Goal: Task Accomplishment & Management: Complete application form

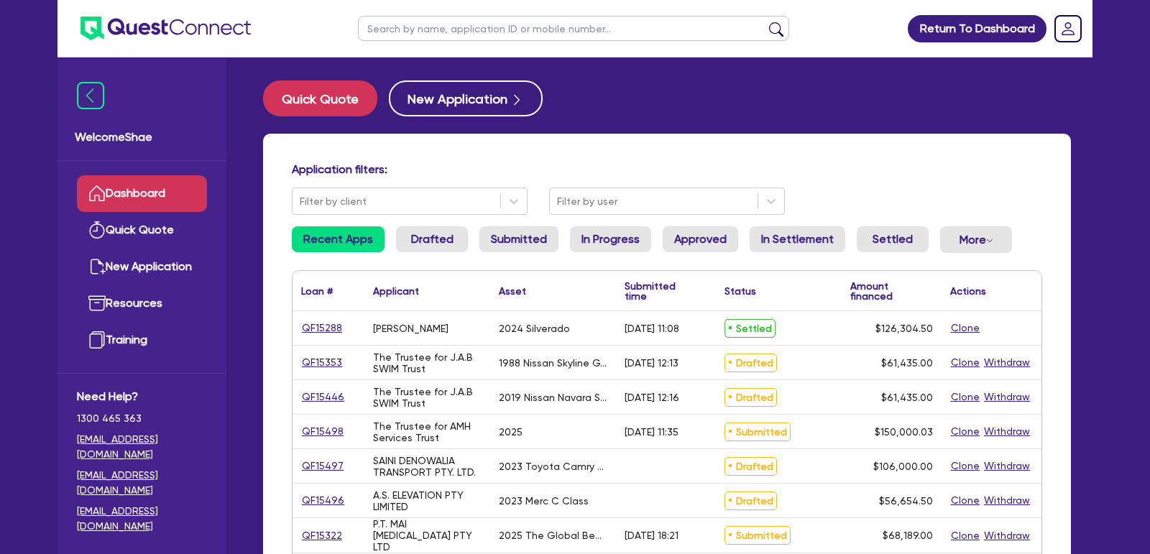
click at [443, 35] on input "text" at bounding box center [573, 28] width 431 height 25
type input "zg & fw"
click at [765, 22] on button "submit" at bounding box center [776, 32] width 23 height 20
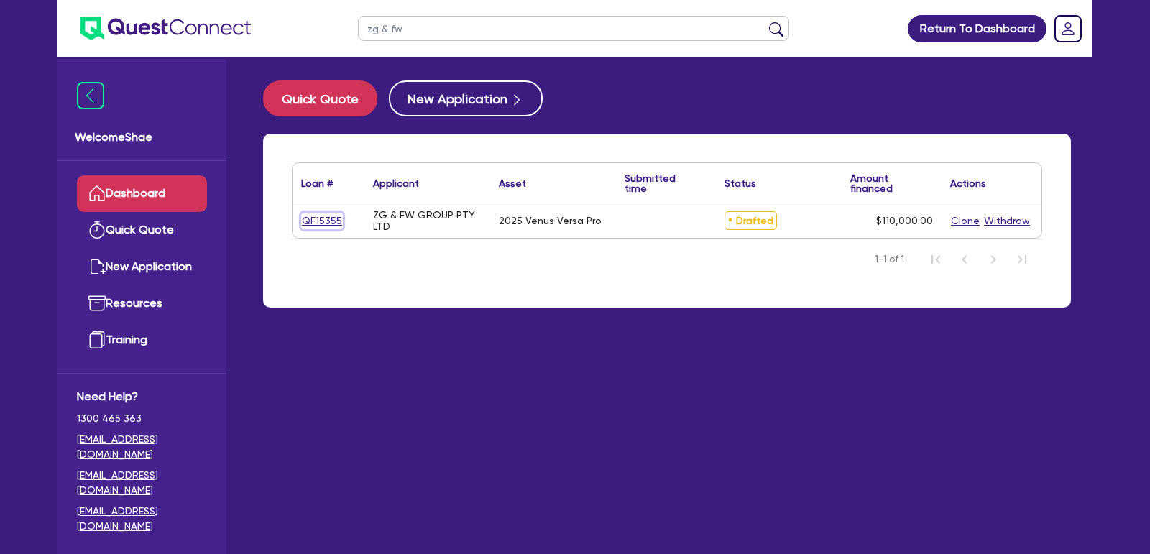
click at [313, 216] on link "QF15355" at bounding box center [322, 221] width 42 height 17
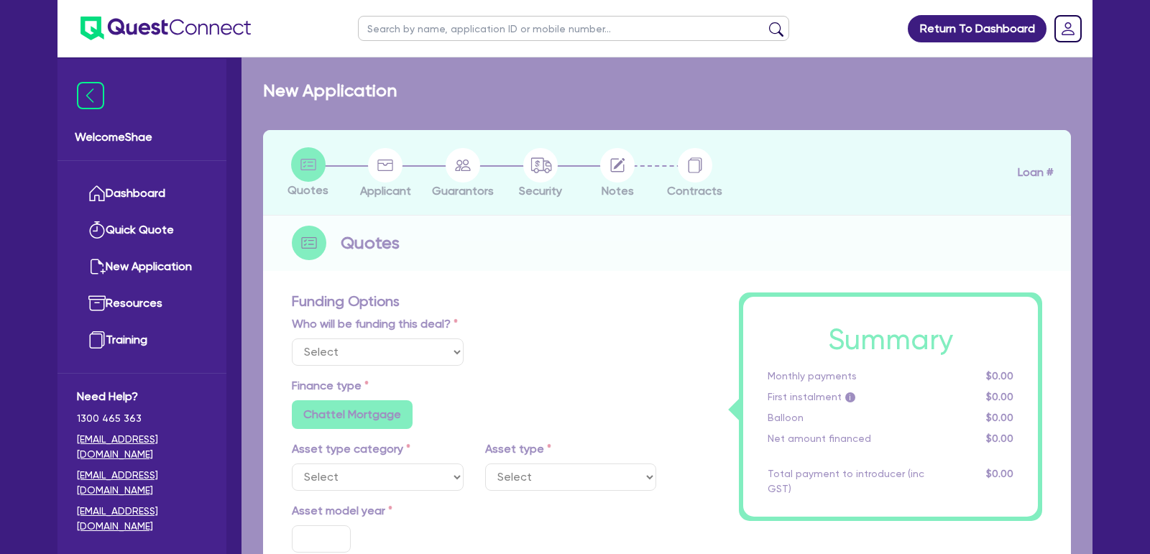
select select "Other"
select select "TERTIARY_ASSETS"
type input "2025"
radio input "true"
type input "110,000"
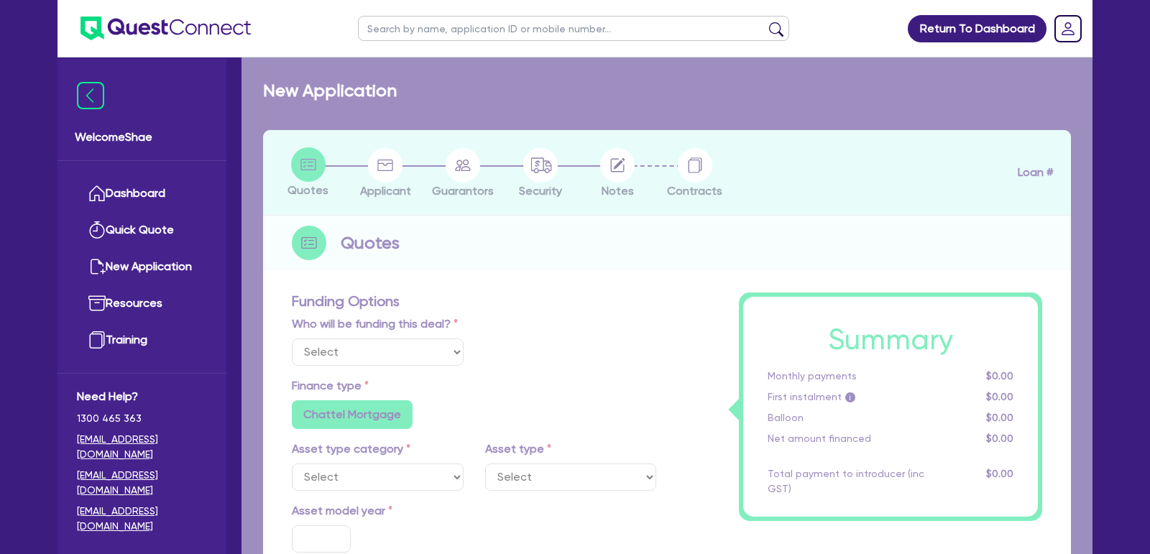
type input "3"
type input "3,300"
radio input "true"
type input "7.65"
radio input "false"
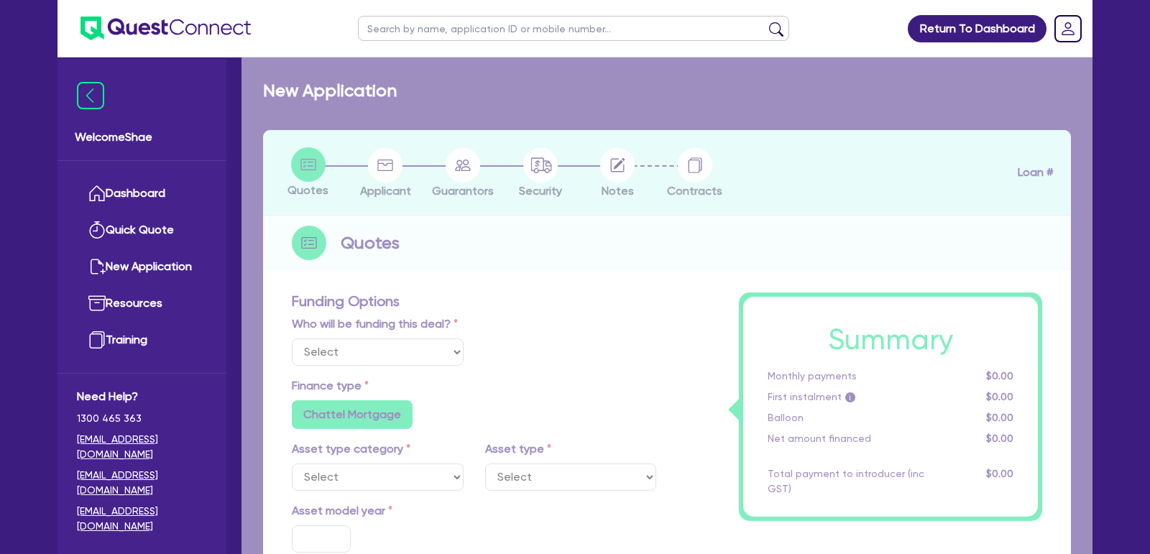
radio input "false"
select select "BEAUTY_EQUIPMENT"
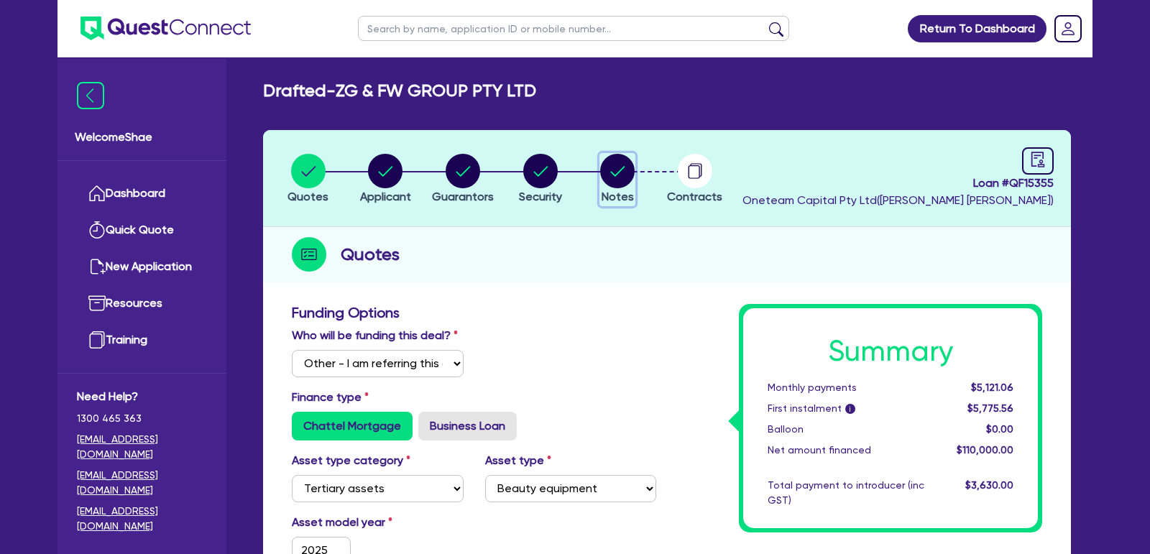
click at [614, 165] on circle "button" at bounding box center [617, 171] width 35 height 35
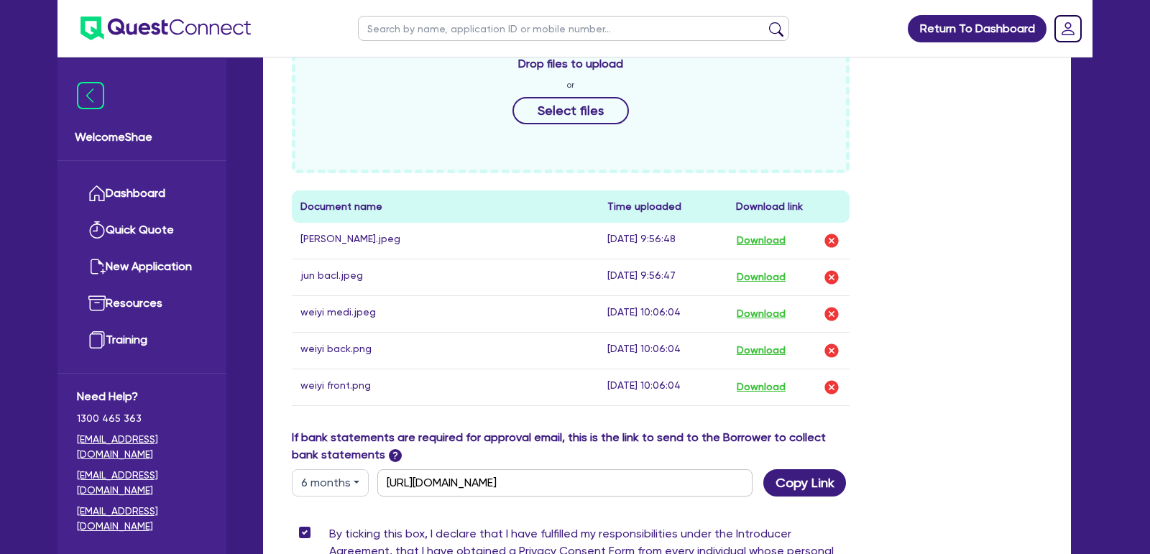
scroll to position [776, 0]
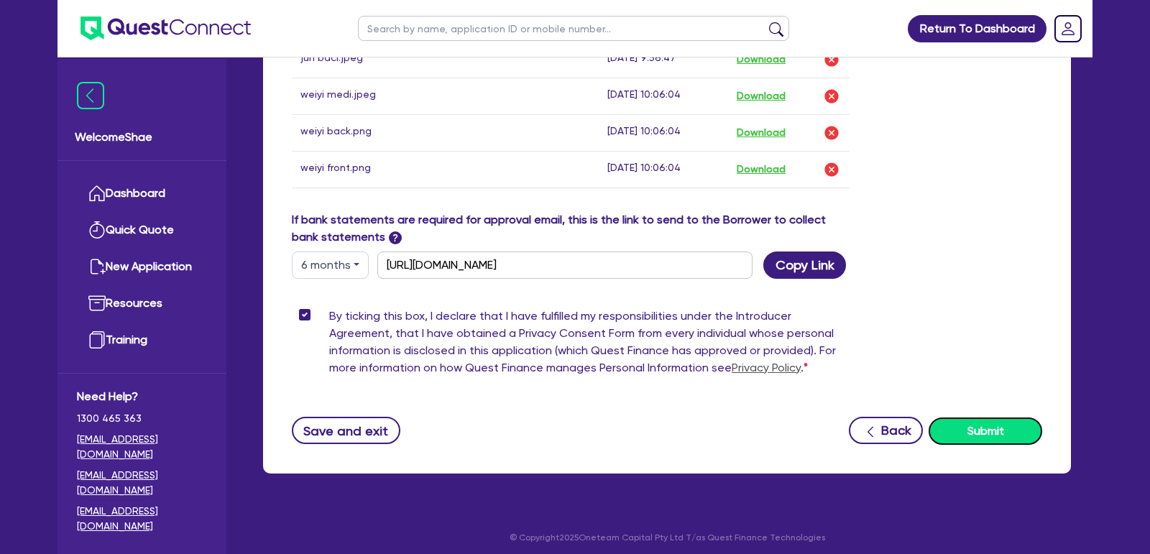
click at [976, 421] on button "Submit" at bounding box center [986, 431] width 114 height 27
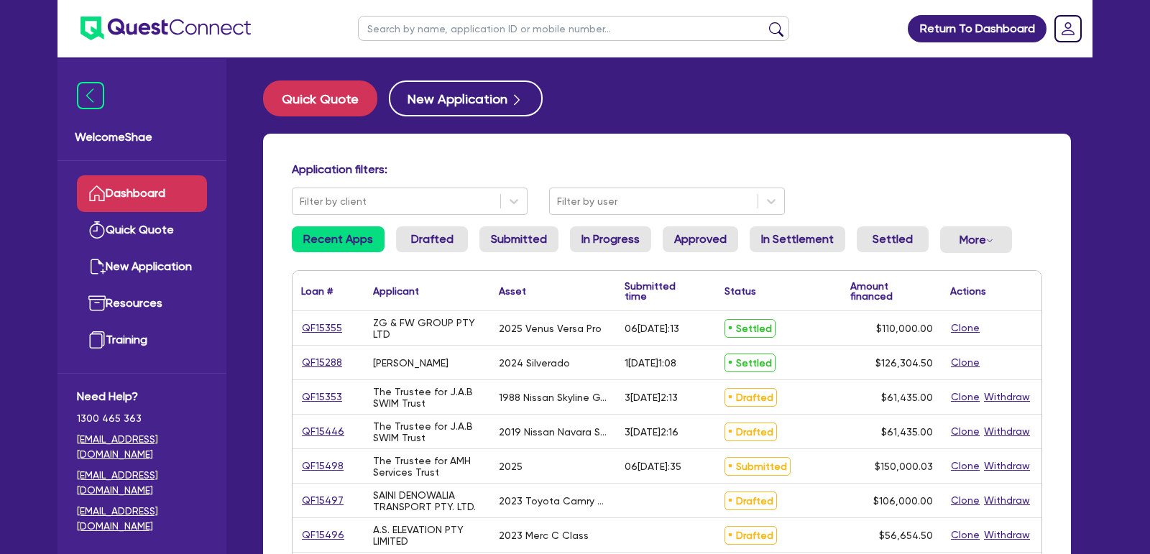
click at [480, 27] on input "text" at bounding box center [573, 28] width 431 height 25
type input "hewett"
click at [765, 22] on button "submit" at bounding box center [776, 32] width 23 height 20
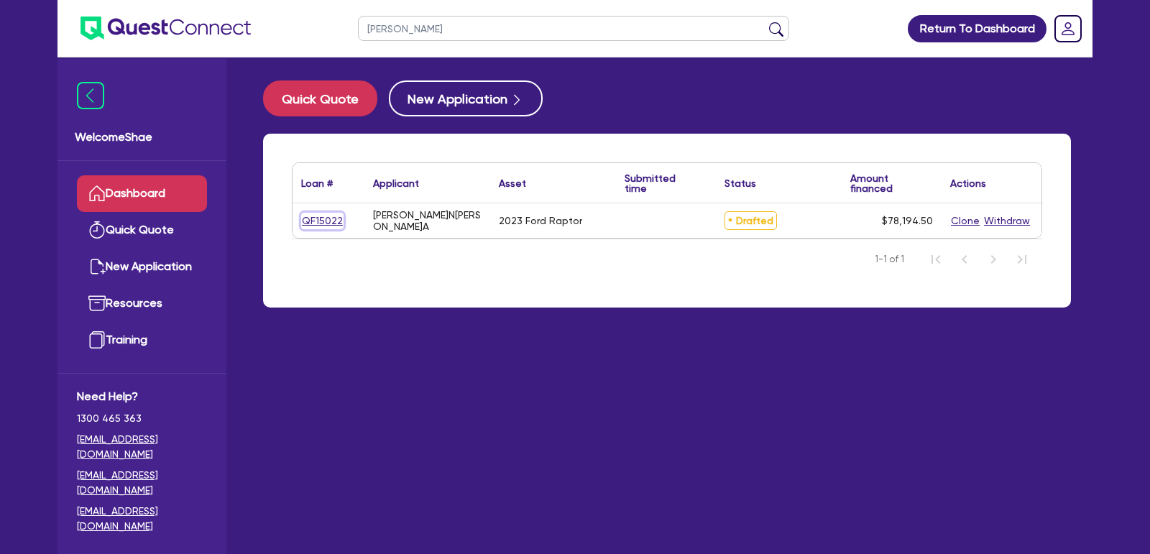
click at [311, 221] on link "QF15022" at bounding box center [322, 221] width 42 height 17
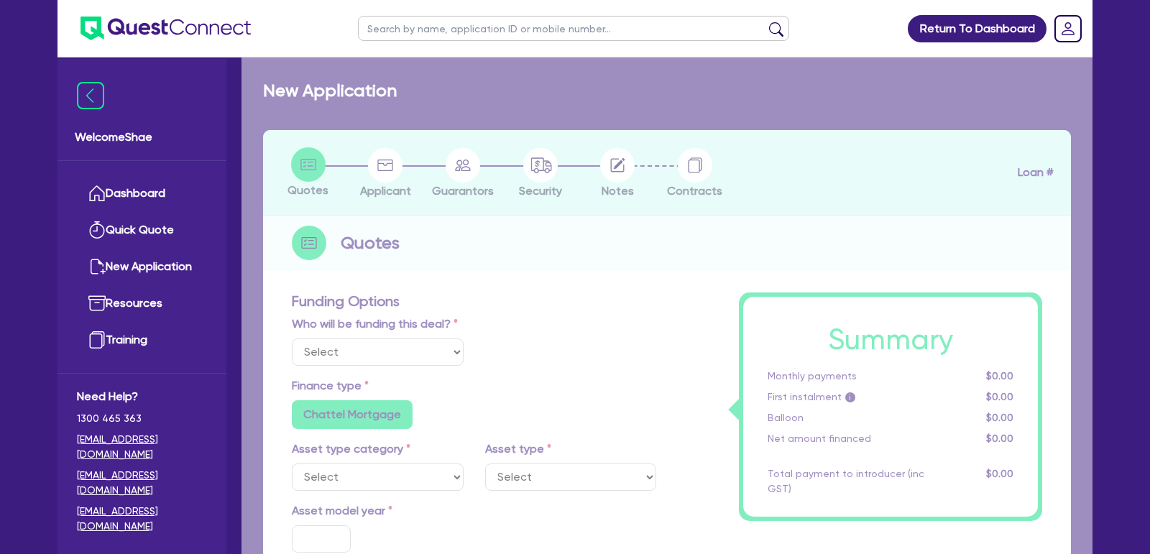
select select "Other"
select select "CARS_AND_LIGHT_TRUCKS"
type input "2023"
type input "76,000"
type input "30"
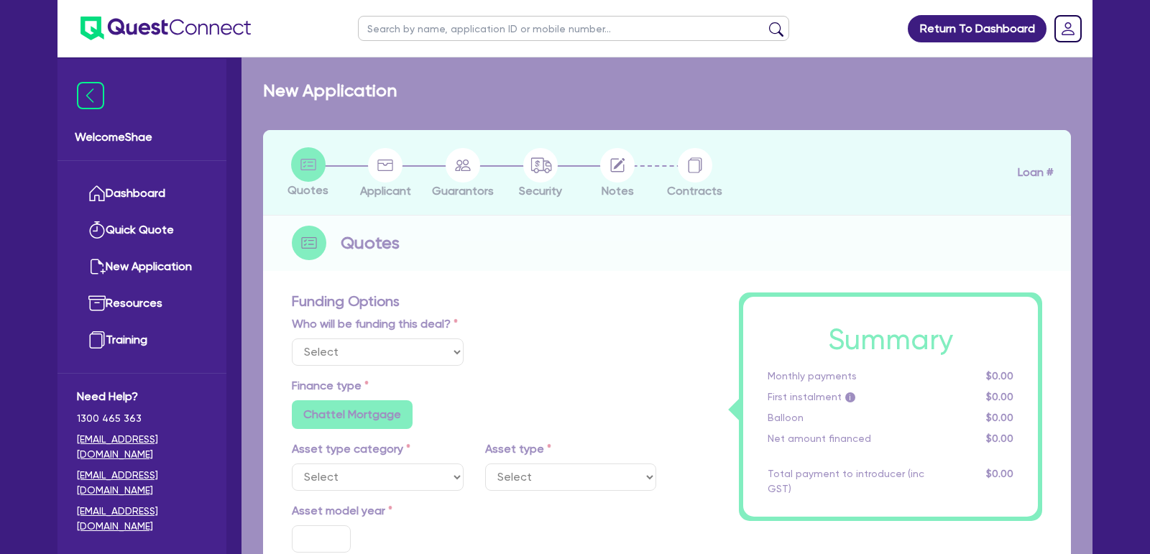
type input "22,800"
radio input "false"
type input "12.99"
radio input "false"
type input "1,400"
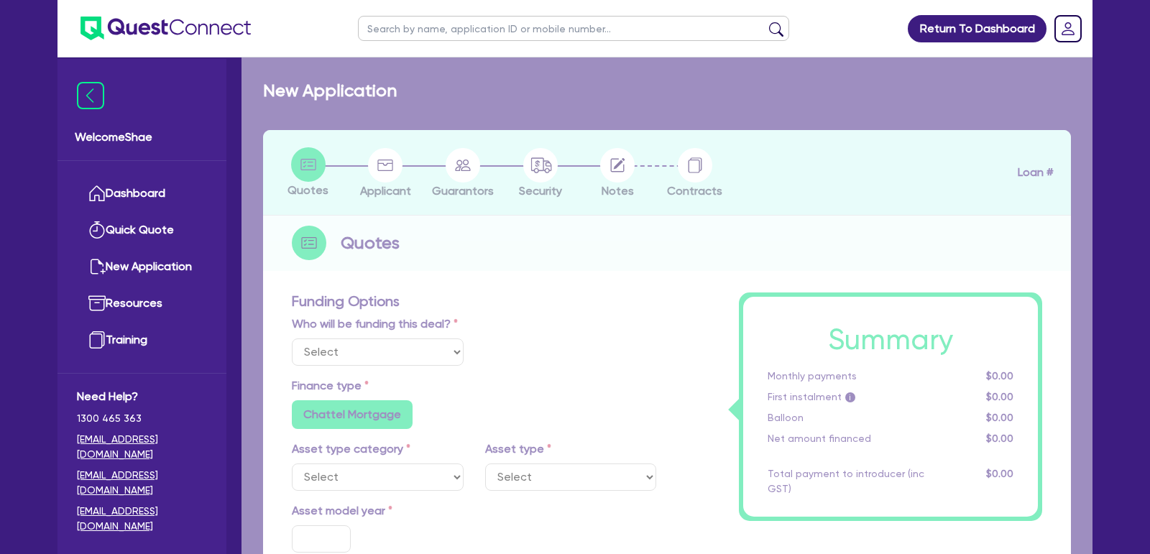
radio input "true"
select select "PASSENGER_VEHICLES"
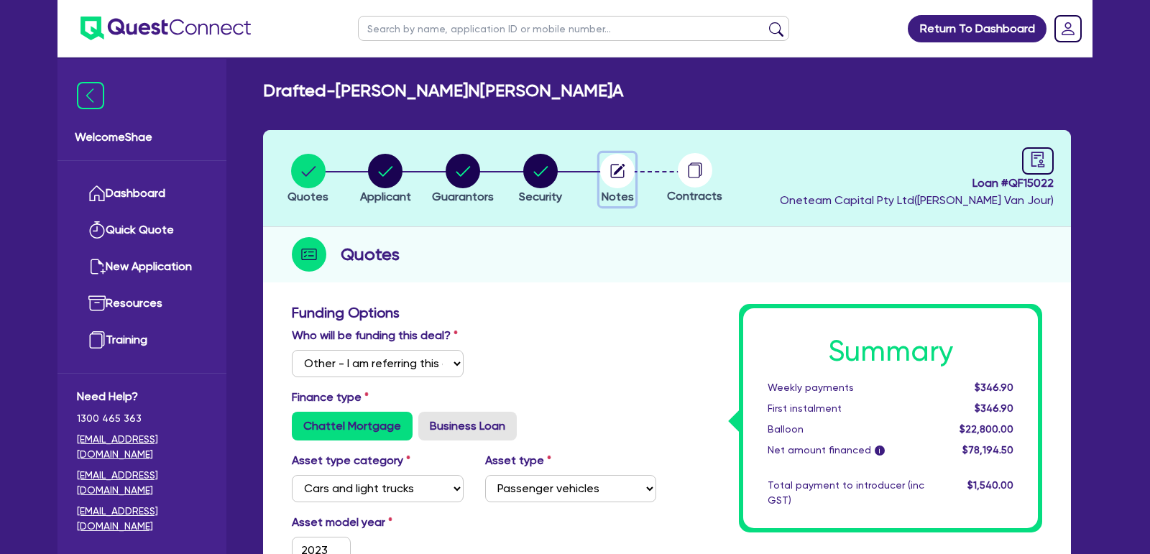
click at [615, 163] on circle "button" at bounding box center [617, 171] width 35 height 35
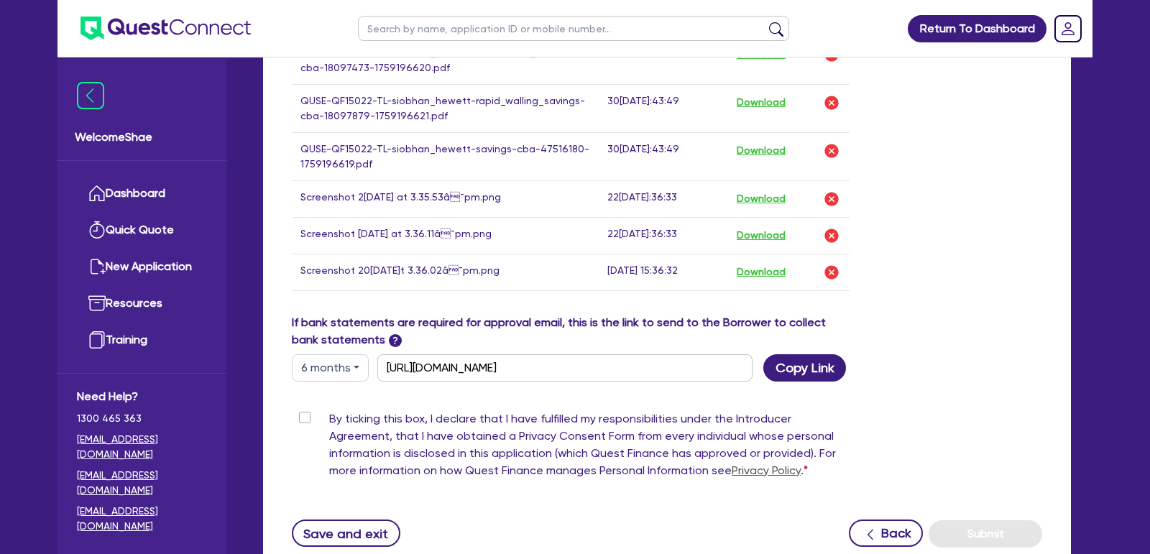
scroll to position [1062, 0]
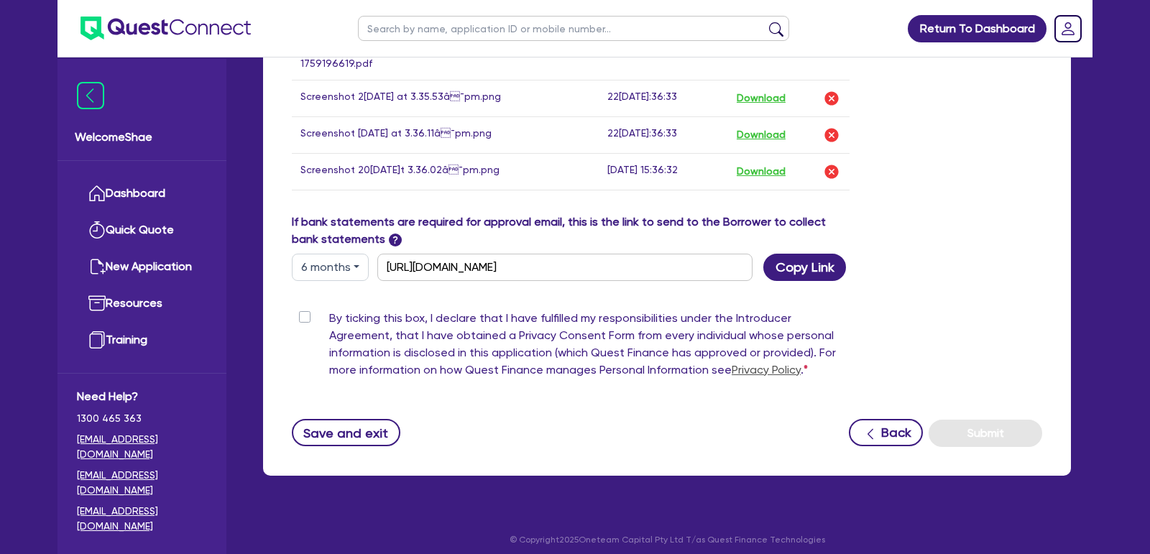
click at [329, 310] on label "By ticking this box, I declare that I have fulfilled my responsibilities under …" at bounding box center [589, 347] width 520 height 75
click at [302, 310] on input "By ticking this box, I declare that I have fulfilled my responsibilities under …" at bounding box center [298, 317] width 12 height 14
checkbox input "true"
click at [975, 420] on button "Submit" at bounding box center [986, 433] width 114 height 27
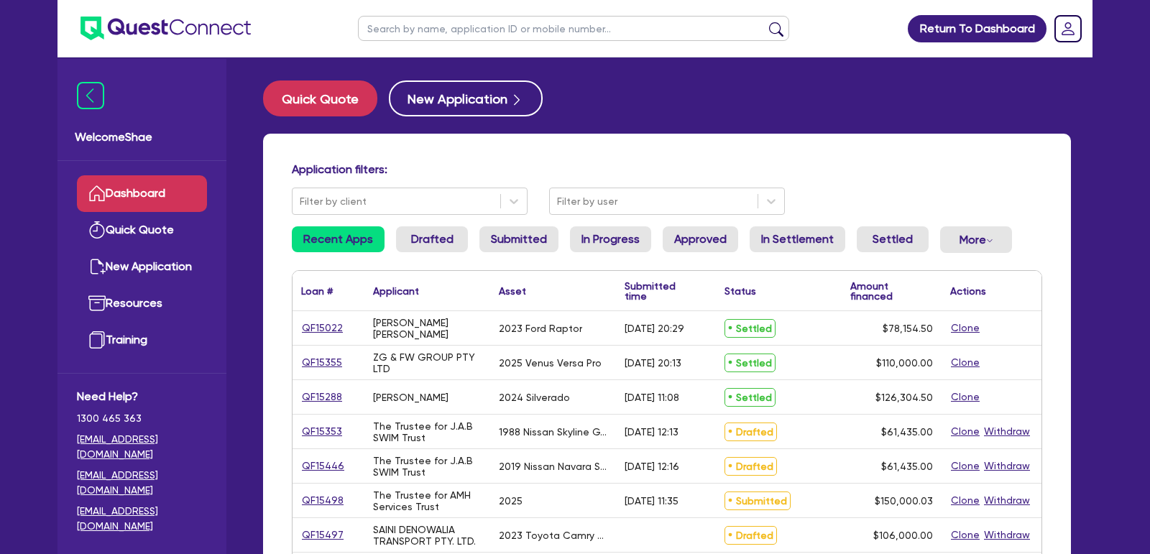
click at [410, 37] on input "text" at bounding box center [573, 28] width 431 height 25
type input "ast aesthetics"
click at [765, 22] on button "submit" at bounding box center [776, 32] width 23 height 20
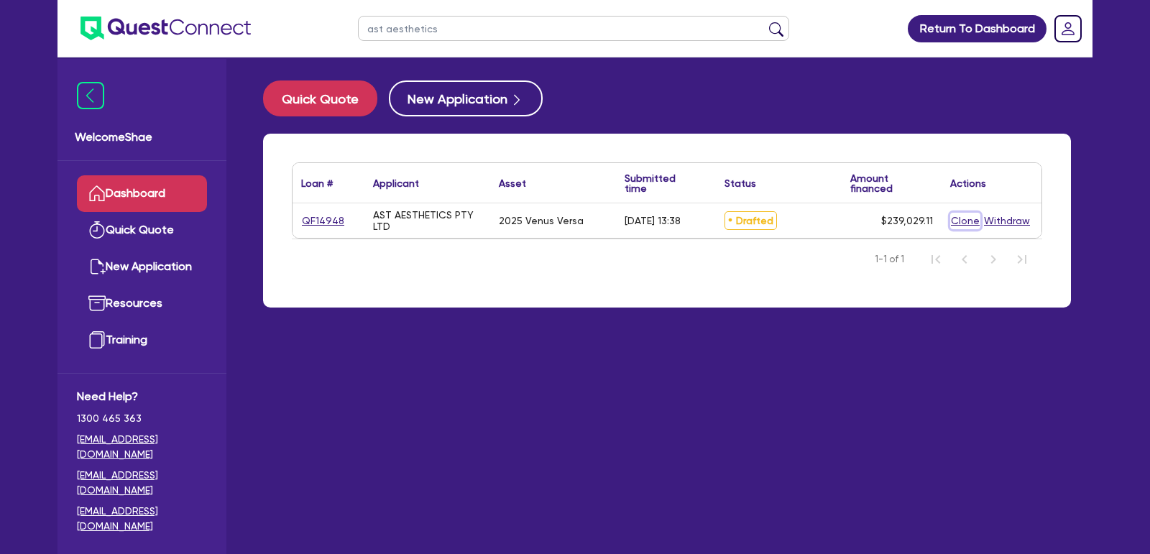
click at [966, 223] on button "Clone" at bounding box center [965, 221] width 30 height 17
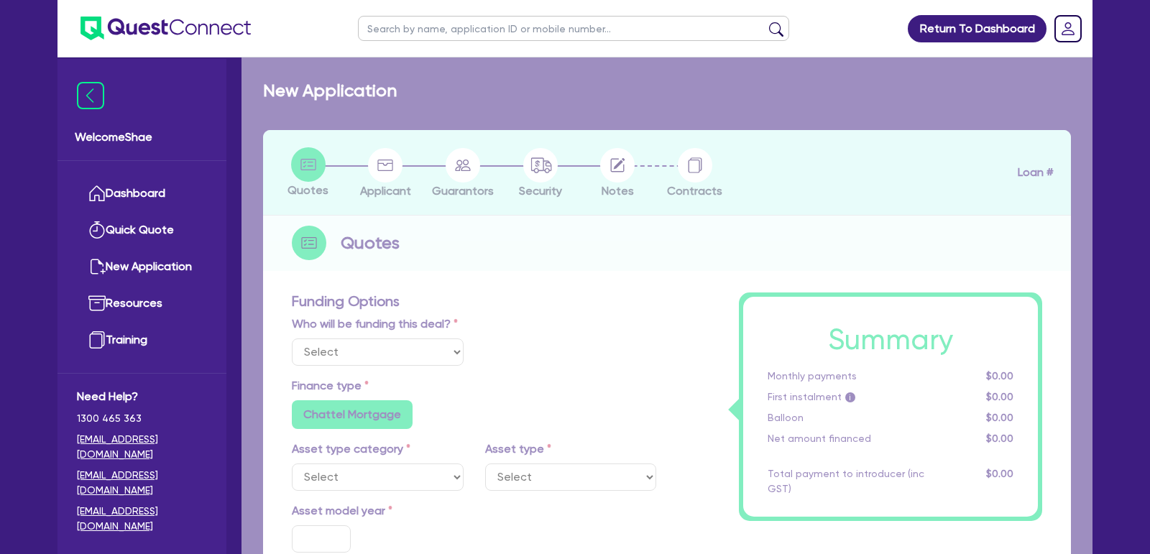
select select "Other"
radio input "true"
radio input "false"
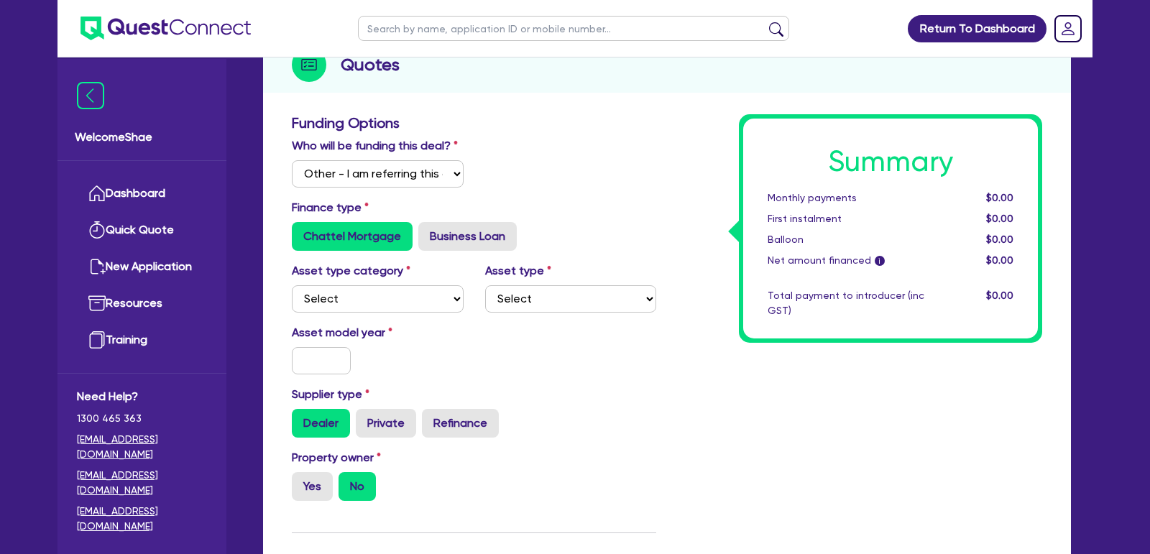
scroll to position [203, 0]
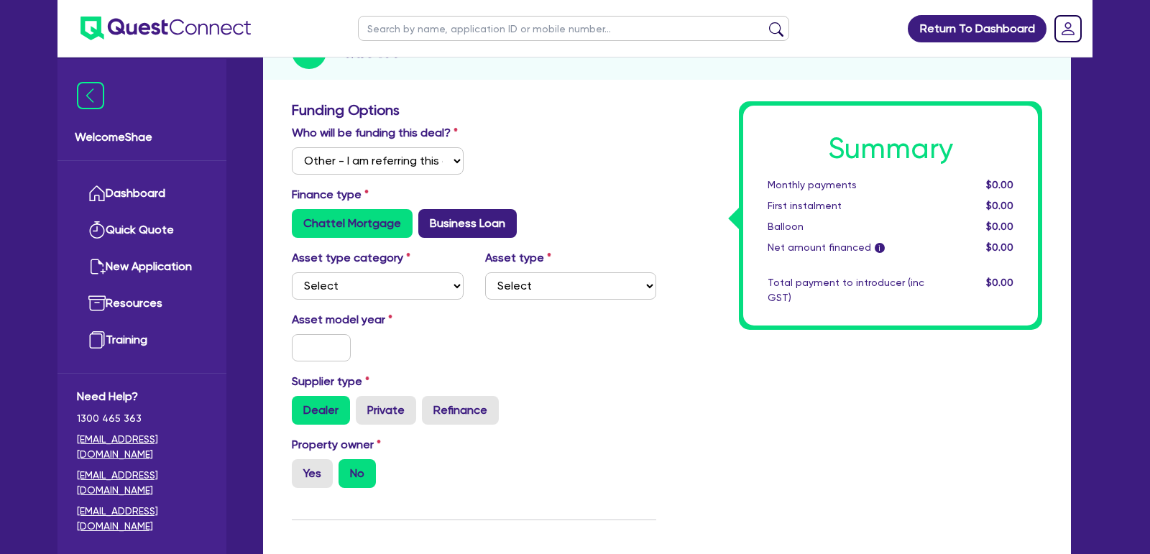
click at [457, 223] on label "Business Loan" at bounding box center [467, 223] width 98 height 29
click at [428, 219] on input "Business Loan" at bounding box center [422, 213] width 9 height 9
radio input "true"
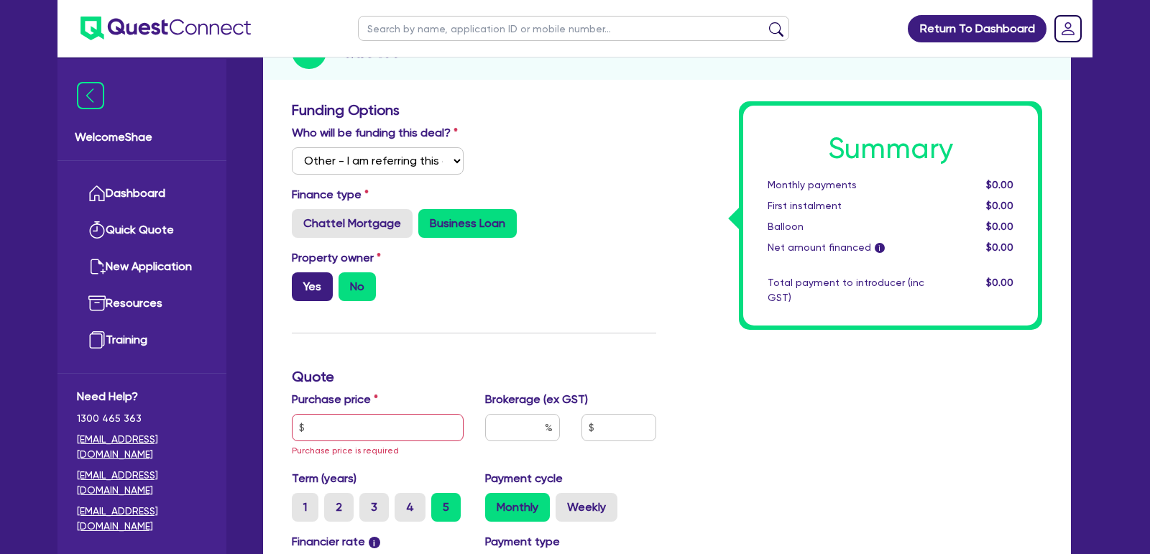
click at [313, 284] on label "Yes" at bounding box center [312, 286] width 41 height 29
click at [301, 282] on input "Yes" at bounding box center [296, 276] width 9 height 9
radio input "true"
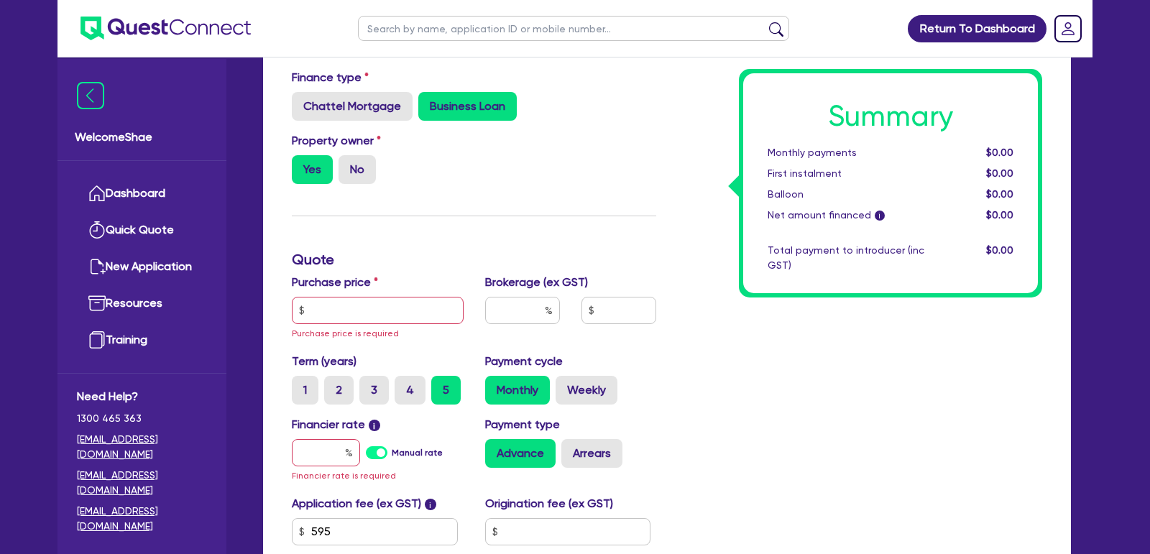
scroll to position [374, 0]
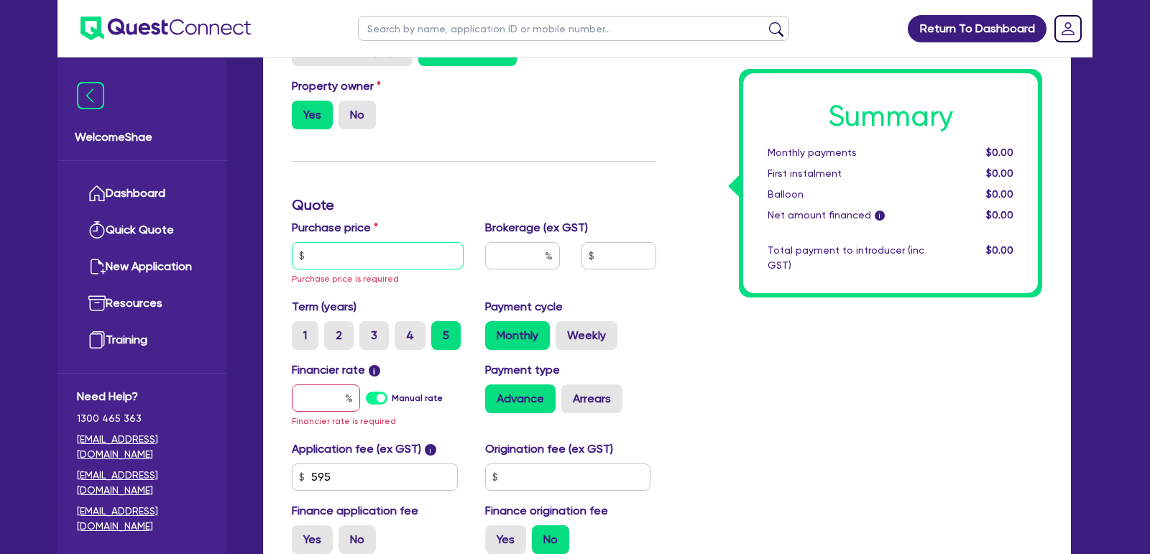
click at [413, 257] on input "text" at bounding box center [378, 255] width 172 height 27
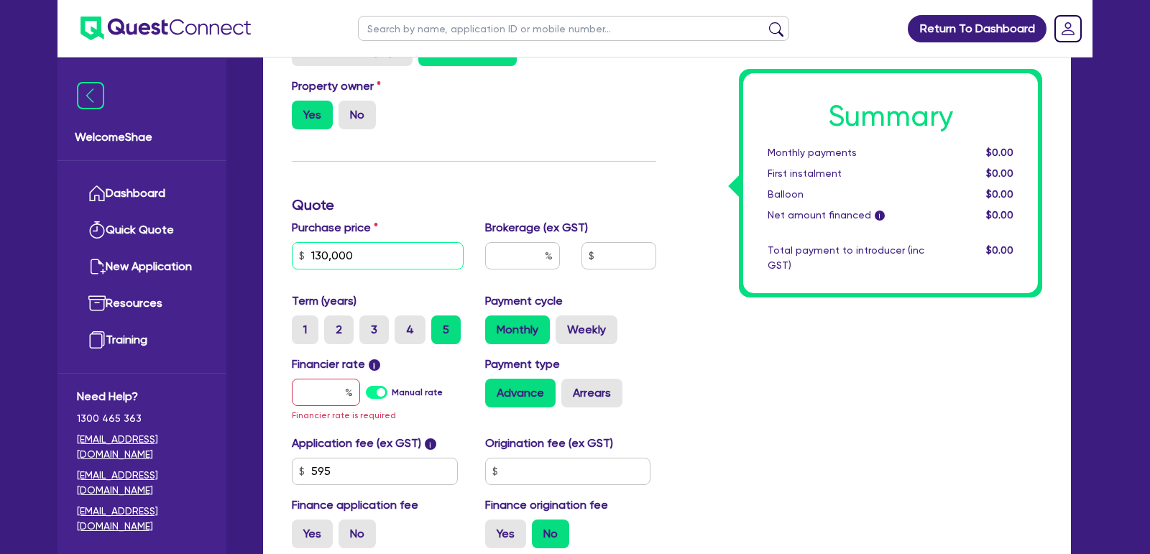
type input "130,000"
type input "4"
click at [314, 395] on input "text" at bounding box center [326, 392] width 68 height 27
type input "1"
type input "5,226.18"
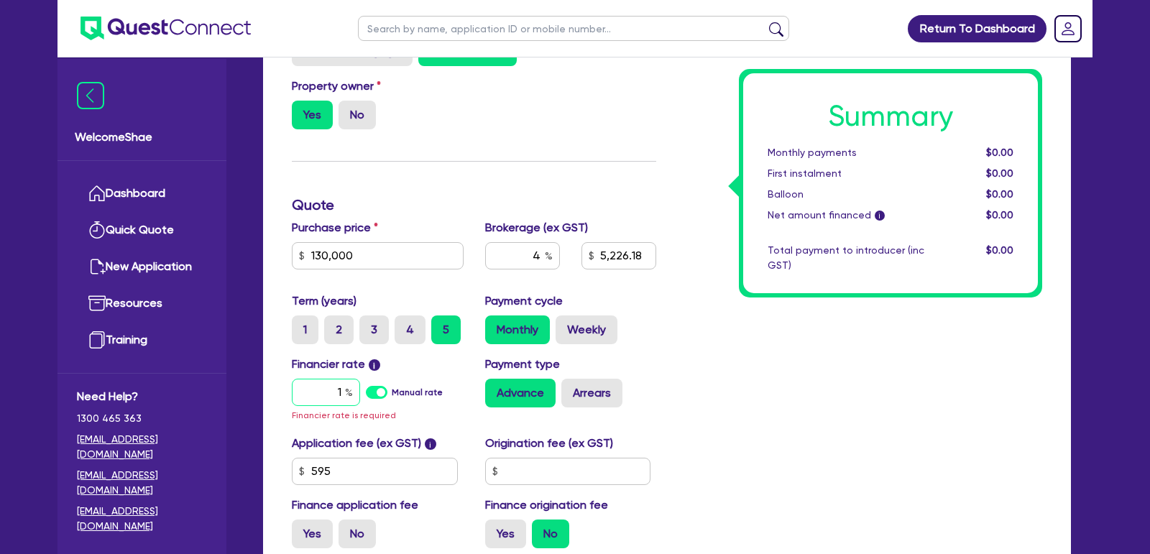
type input "16"
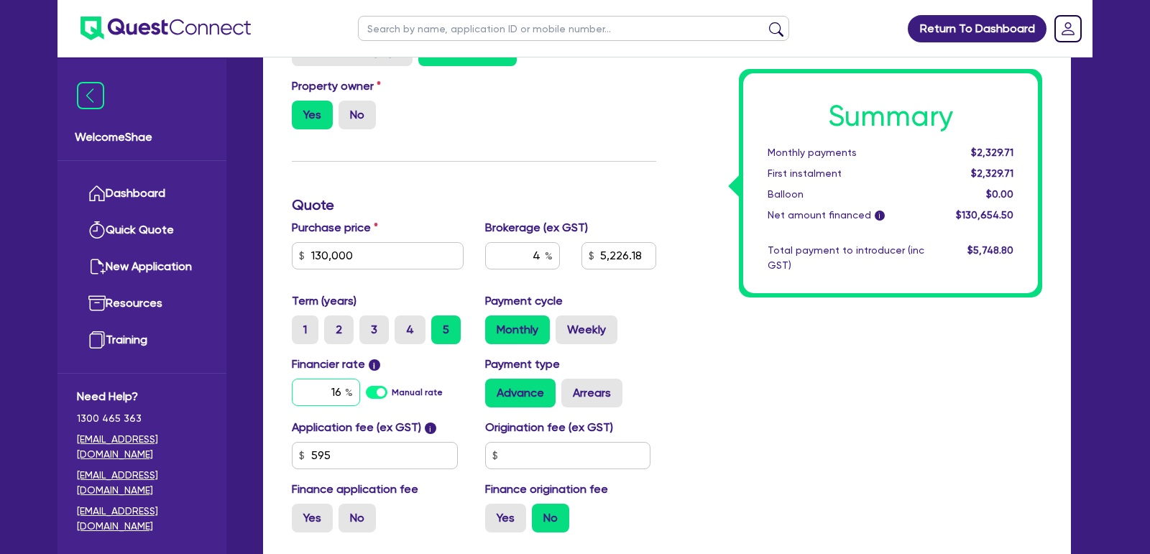
type input "5,226.18"
type input "16."
type input "5,226.18"
type input "16.9"
type input "5,226.18"
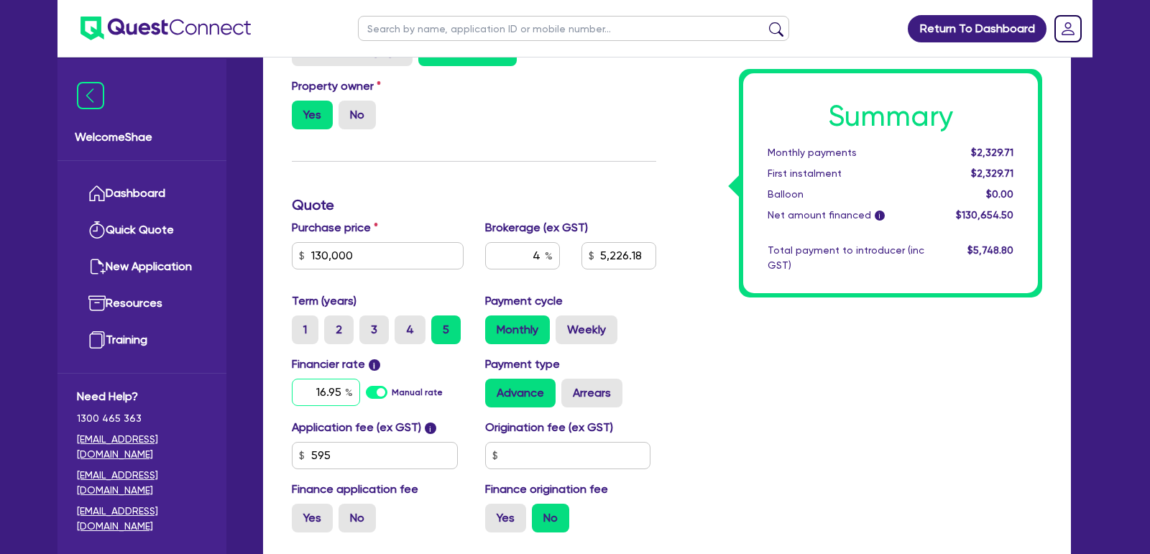
type input "16.95"
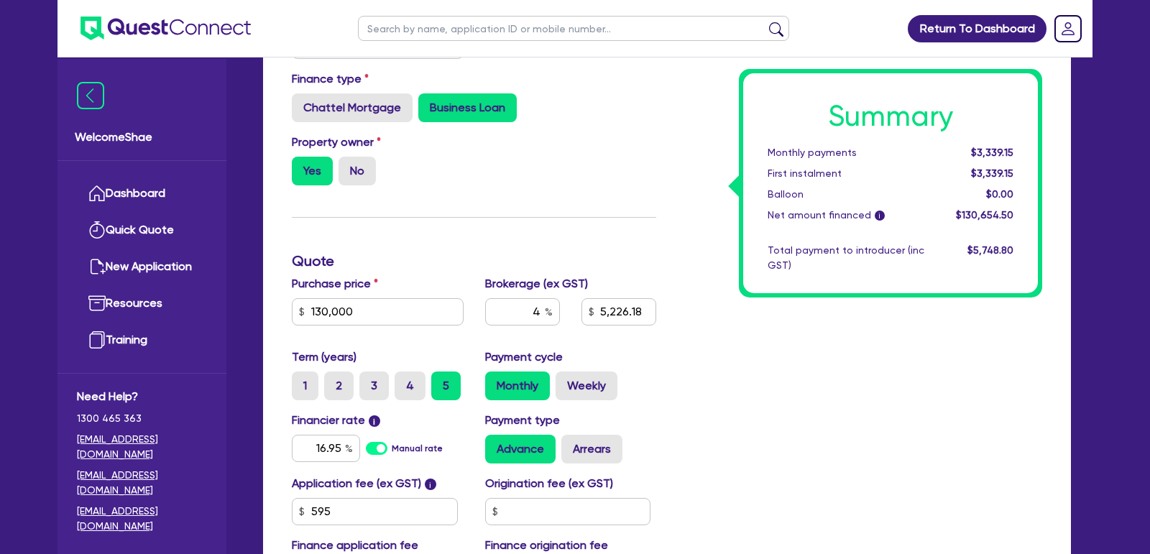
scroll to position [318, 0]
click at [625, 308] on input "5,226.18" at bounding box center [619, 312] width 75 height 27
type input "2,325.44"
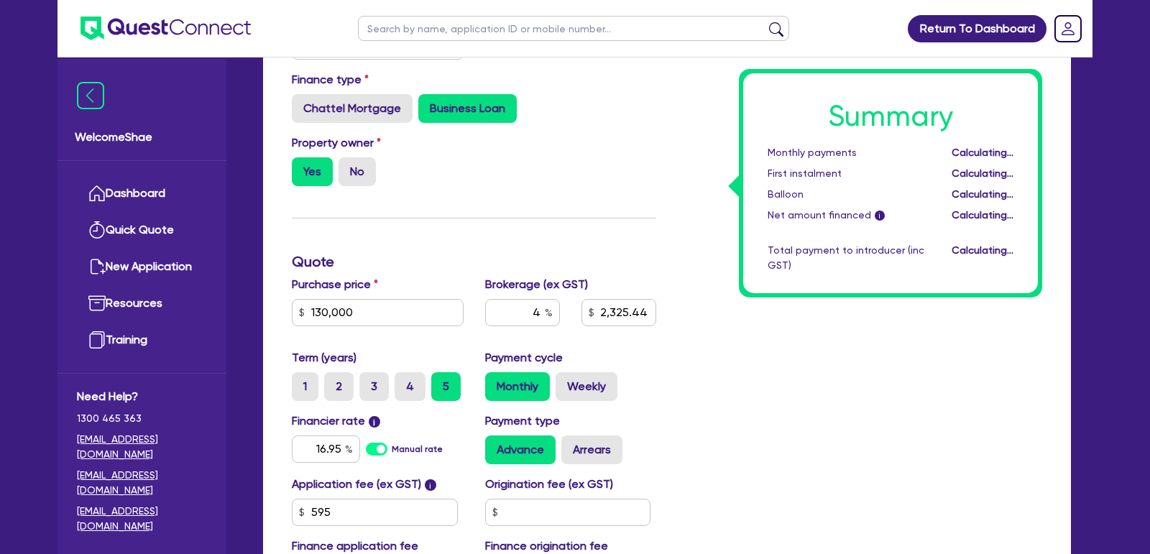
type input "1.78"
type input "2,325.44"
click at [1029, 408] on div "Summary Monthly payments $3,261.04 First instalment $3,261.04 Balloon $0.00 Net…" at bounding box center [860, 293] width 386 height 615
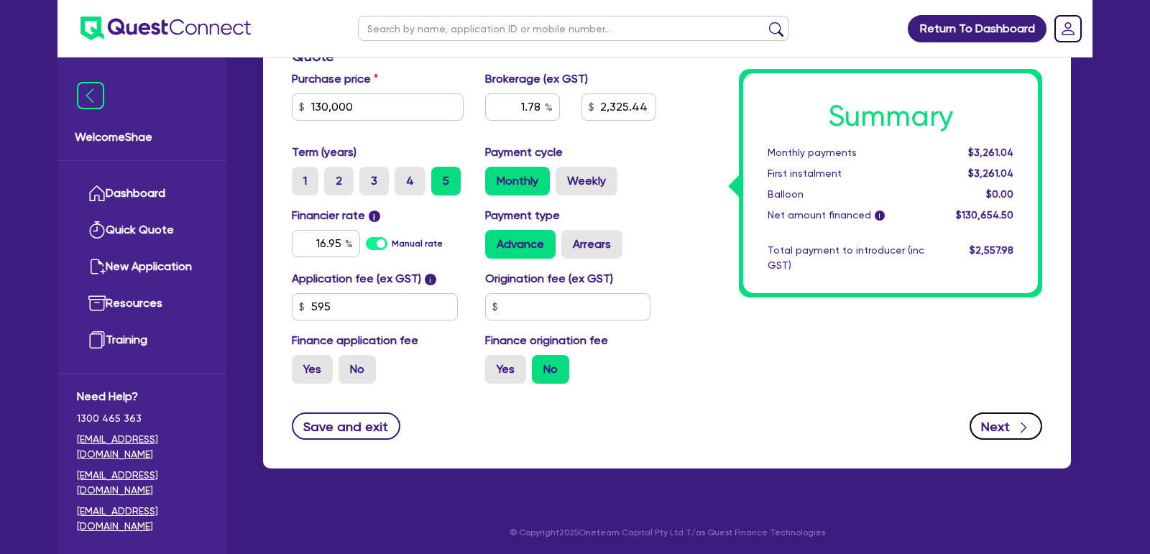
click at [1014, 423] on button "Next" at bounding box center [1006, 426] width 73 height 27
type input "1.78"
type input "2,325.44"
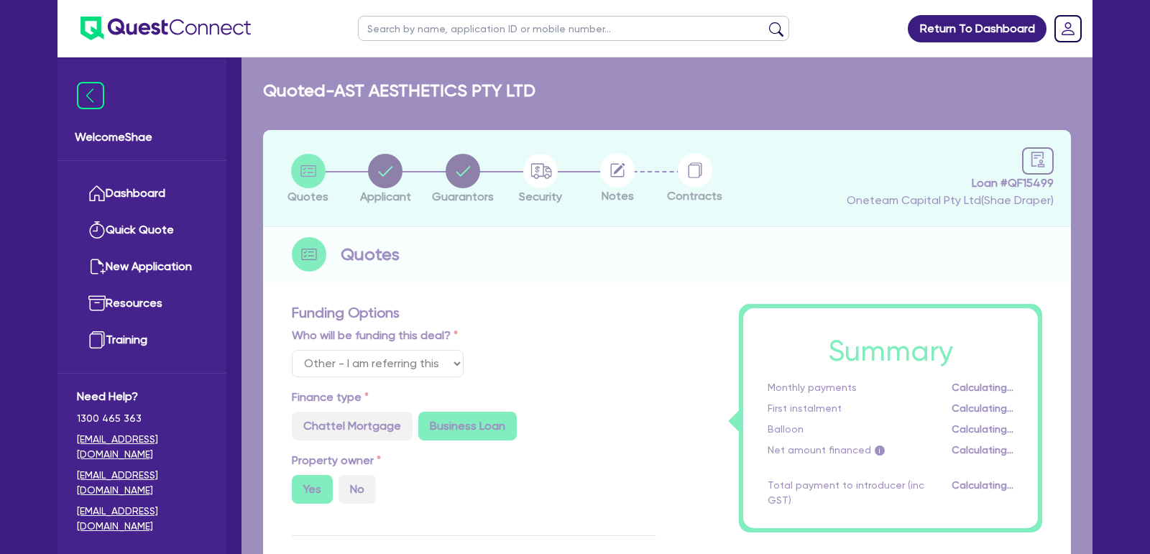
select select "COMPANY"
select select "HEALTH_BEAUTY"
select select "HAIR_BEAUTY_SALONS"
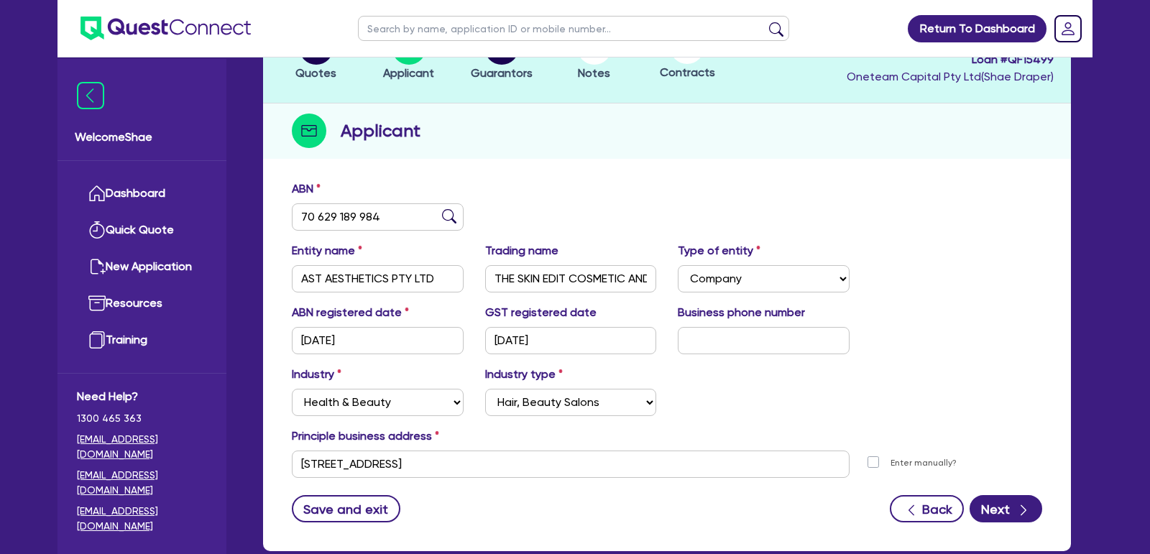
scroll to position [207, 0]
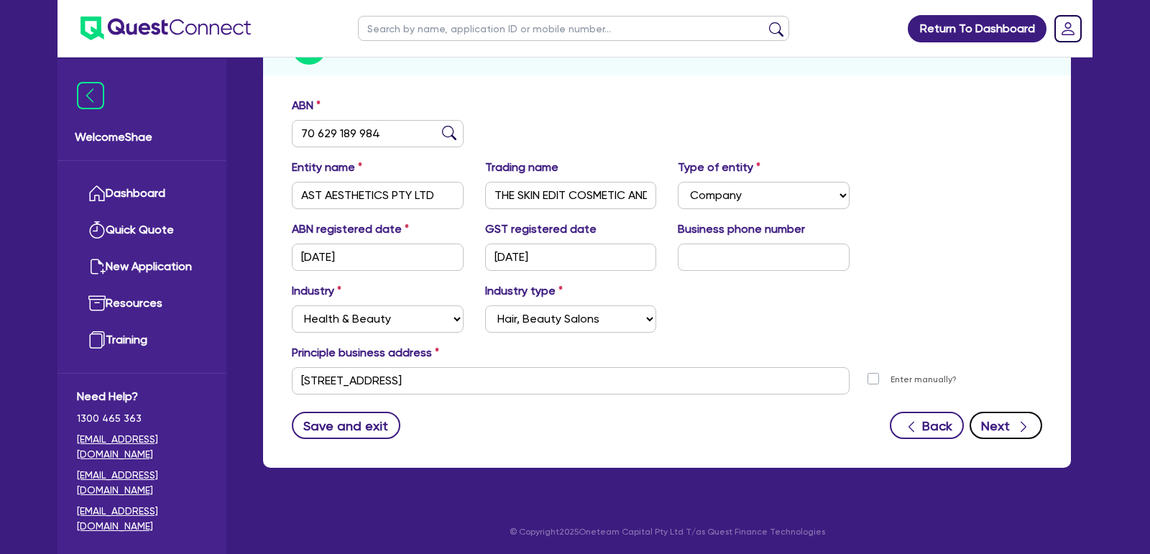
click at [991, 426] on button "Next" at bounding box center [1006, 425] width 73 height 27
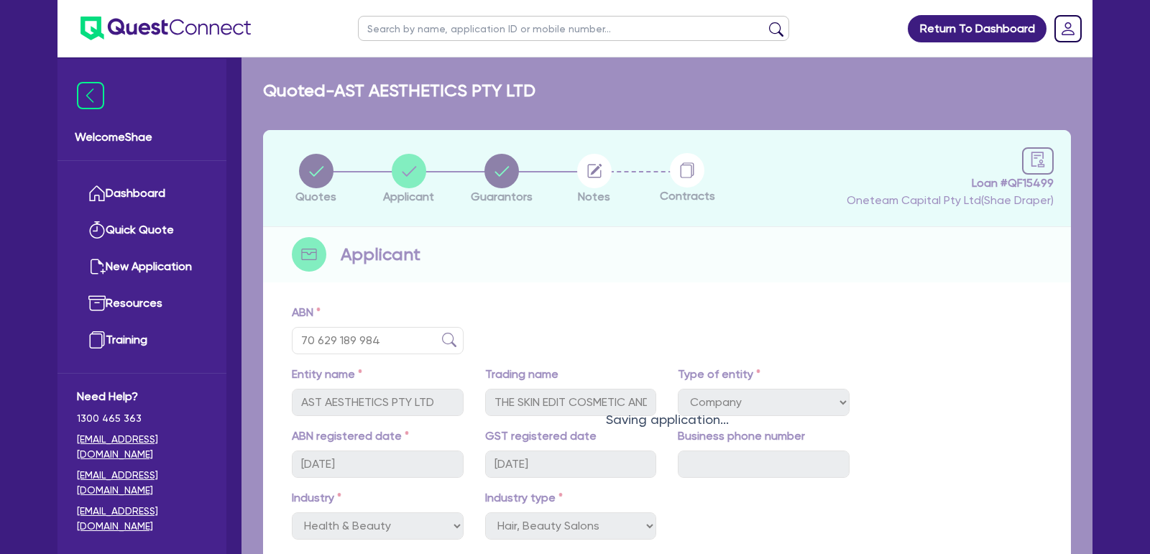
select select "MRS"
select select "WA"
select select "MARRIED"
select select "PROPERTY"
select select "VEHICLE"
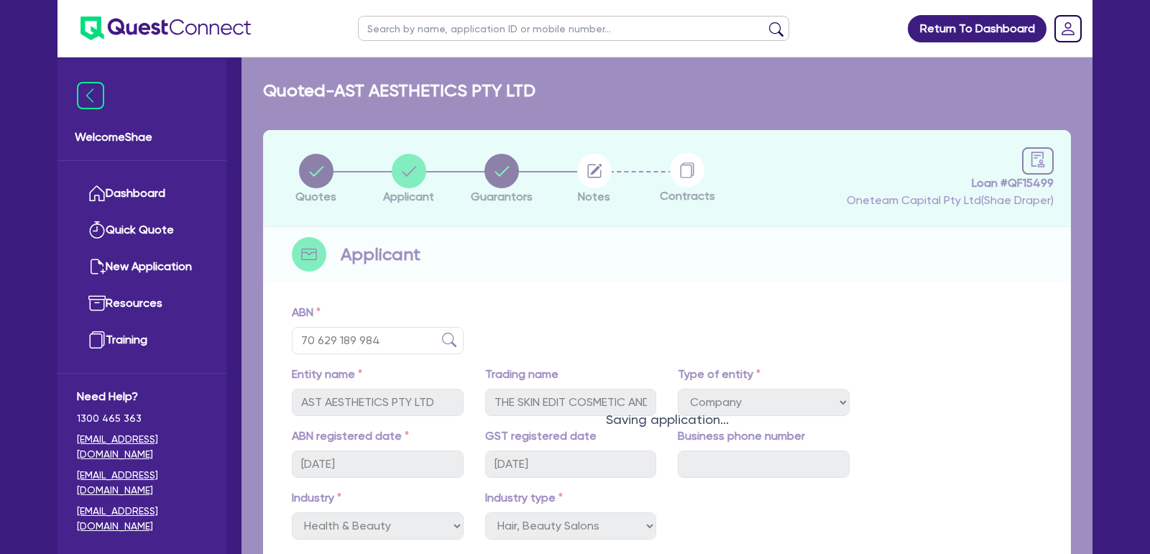
select select "CASH"
select select "MORTGAGE"
select select "VEHICLE_LOAN"
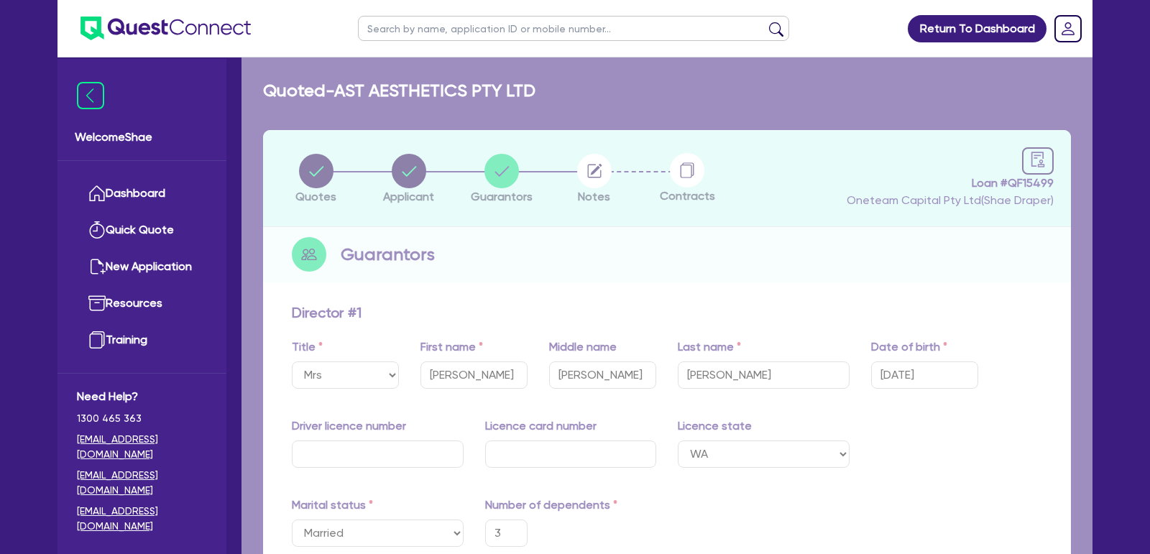
type input "3"
type input "0488 270 005"
type input "900,000"
type input "95,000"
type input "40,000"
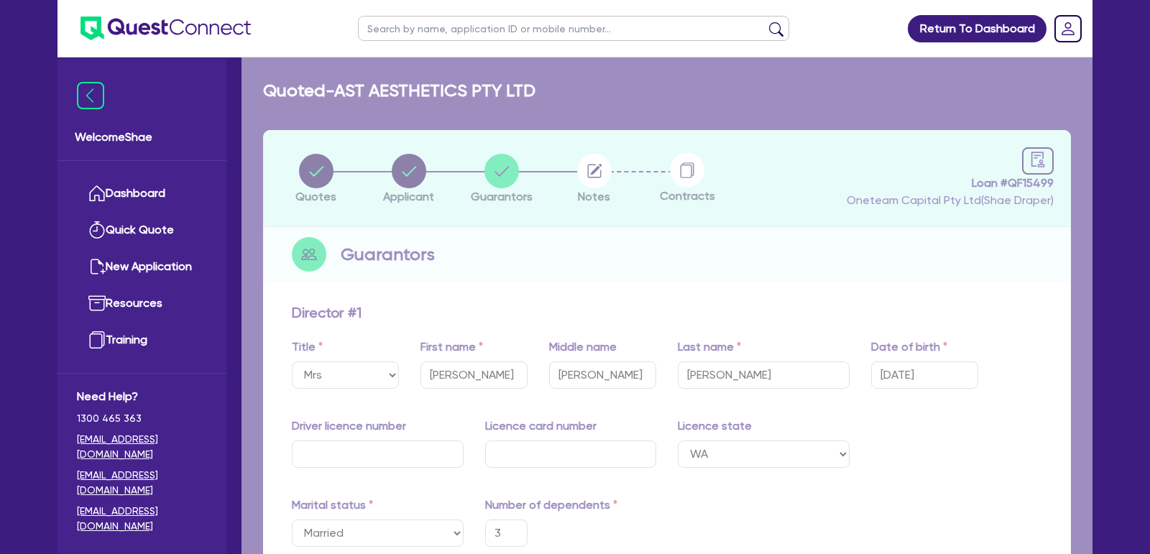
type input "638,000"
type input "6,500"
type input "75,000"
type input "2,100"
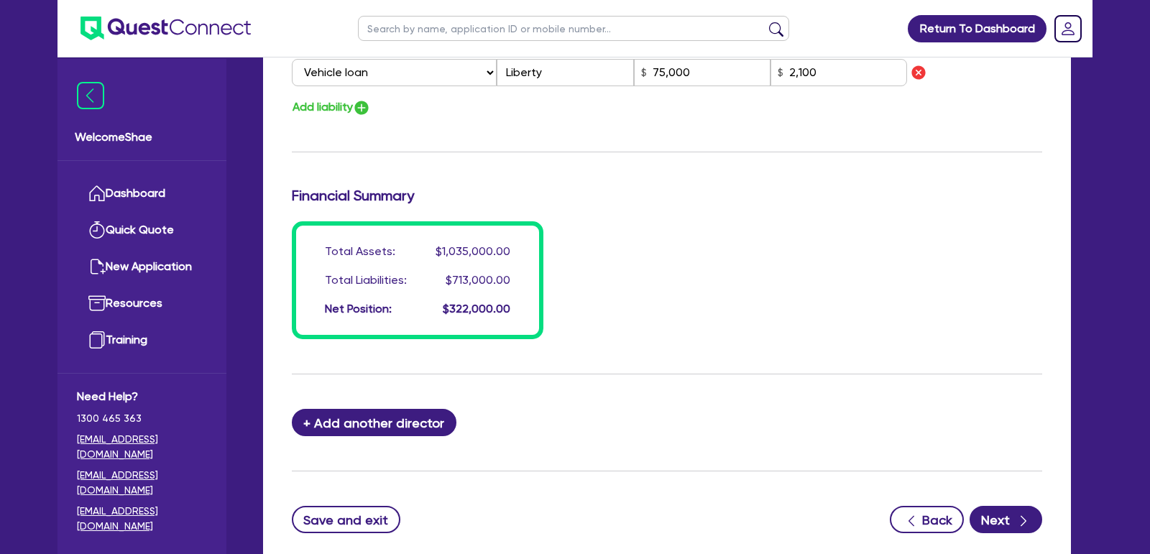
scroll to position [1218, 0]
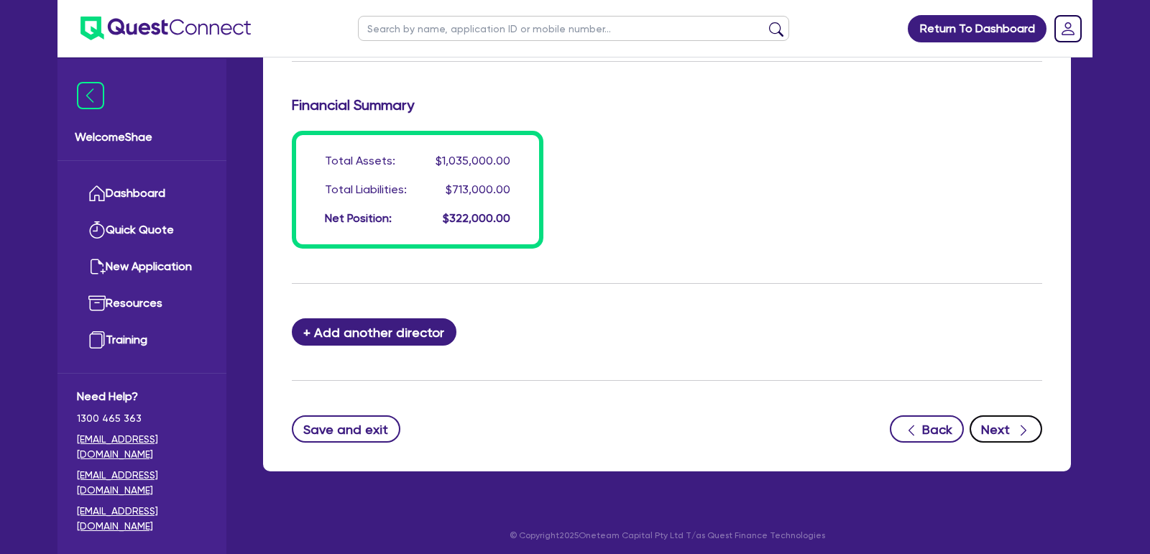
click at [993, 425] on button "Next" at bounding box center [1006, 428] width 73 height 27
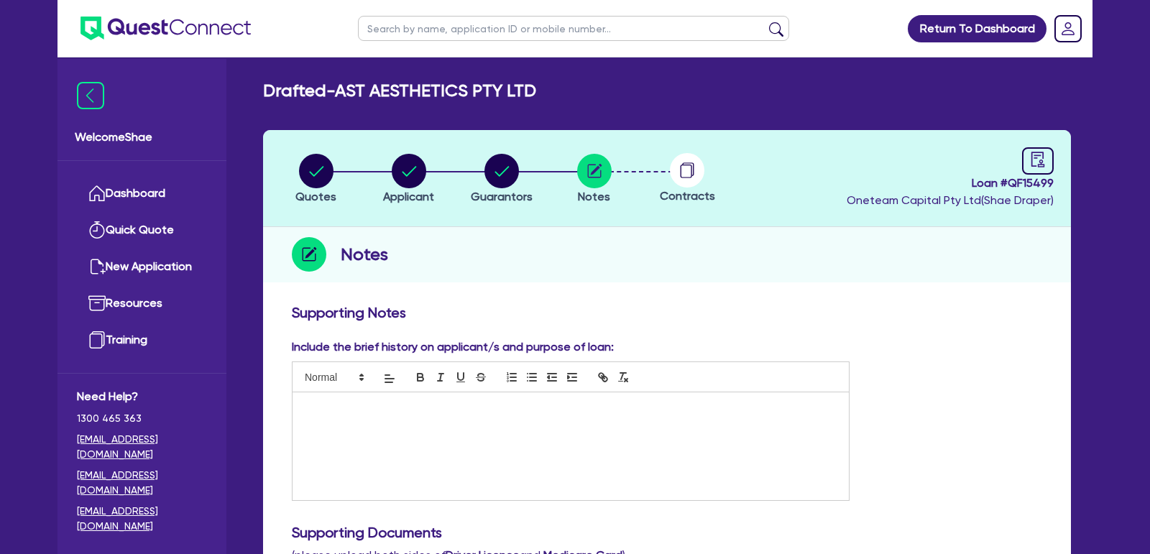
click at [442, 428] on div at bounding box center [571, 446] width 556 height 108
click at [870, 454] on div "Include the brief history on applicant/s and purpose of loan: Shift equipment l…" at bounding box center [667, 426] width 772 height 174
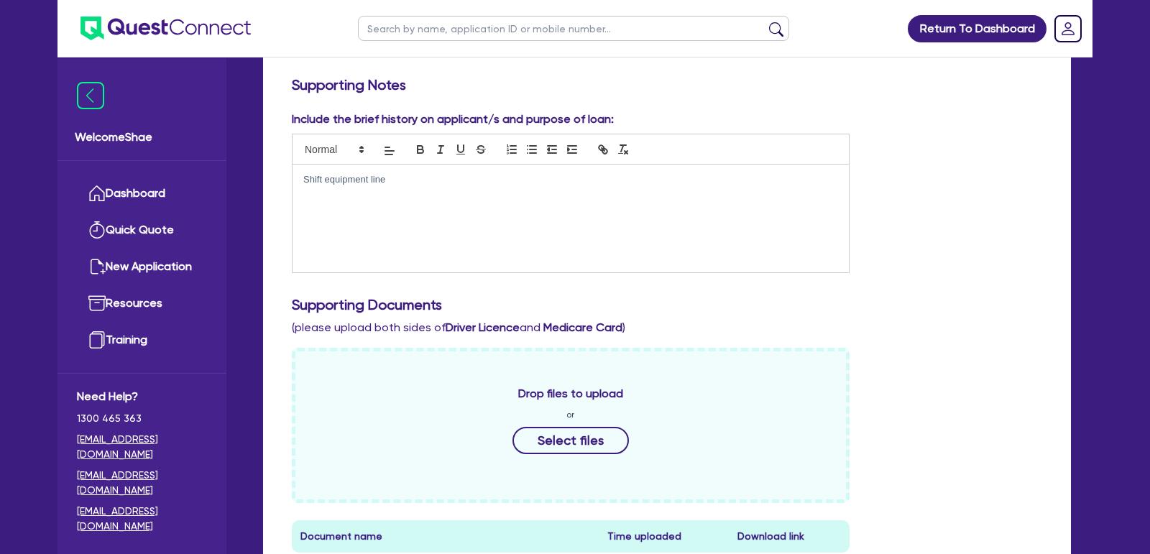
scroll to position [630, 0]
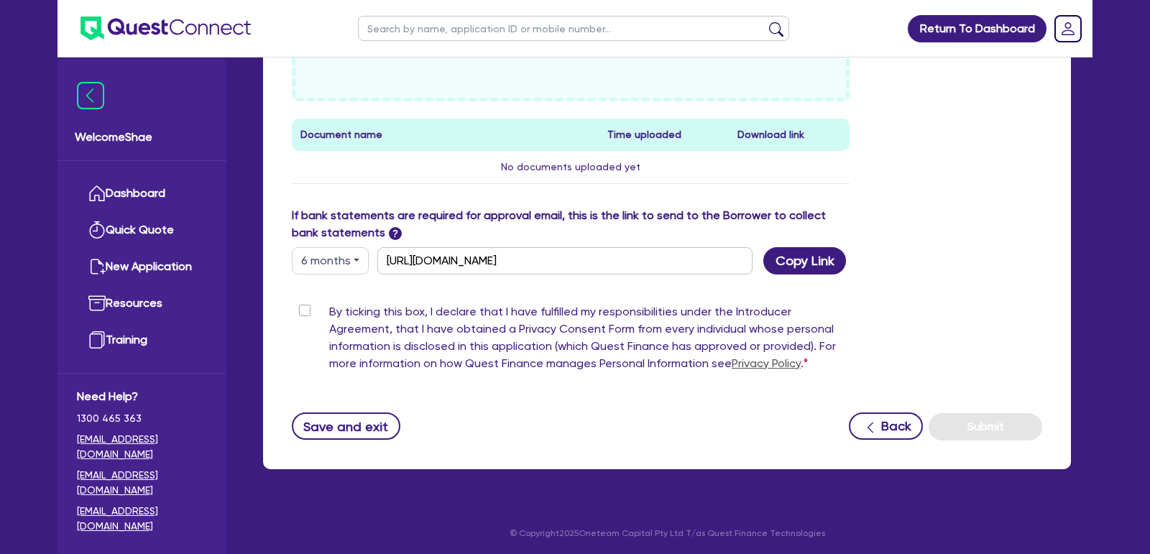
click at [297, 313] on div "By ticking this box, I declare that I have fulfilled my responsibilities under …" at bounding box center [571, 340] width 558 height 75
click at [329, 310] on label "By ticking this box, I declare that I have fulfilled my responsibilities under …" at bounding box center [589, 340] width 520 height 75
click at [300, 310] on input "By ticking this box, I declare that I have fulfilled my responsibilities under …" at bounding box center [298, 310] width 12 height 14
checkbox input "true"
click at [957, 419] on button "Submit" at bounding box center [986, 426] width 114 height 27
